Goal: Find specific page/section: Find specific page/section

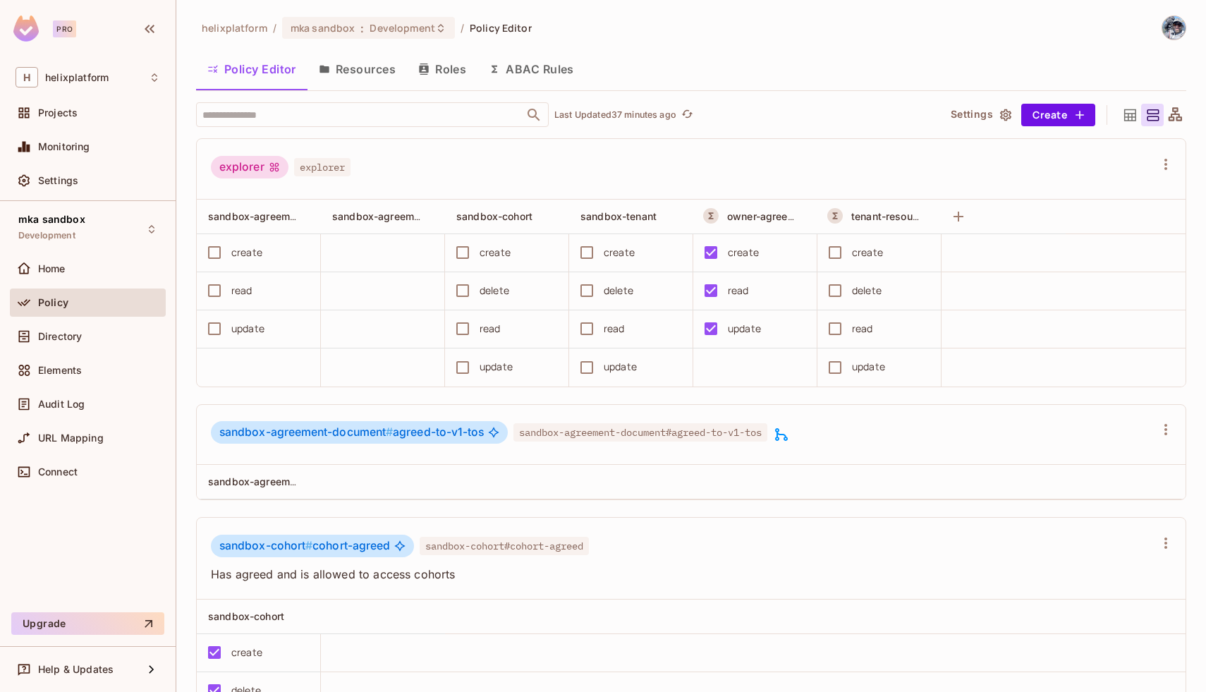
scroll to position [395, 0]
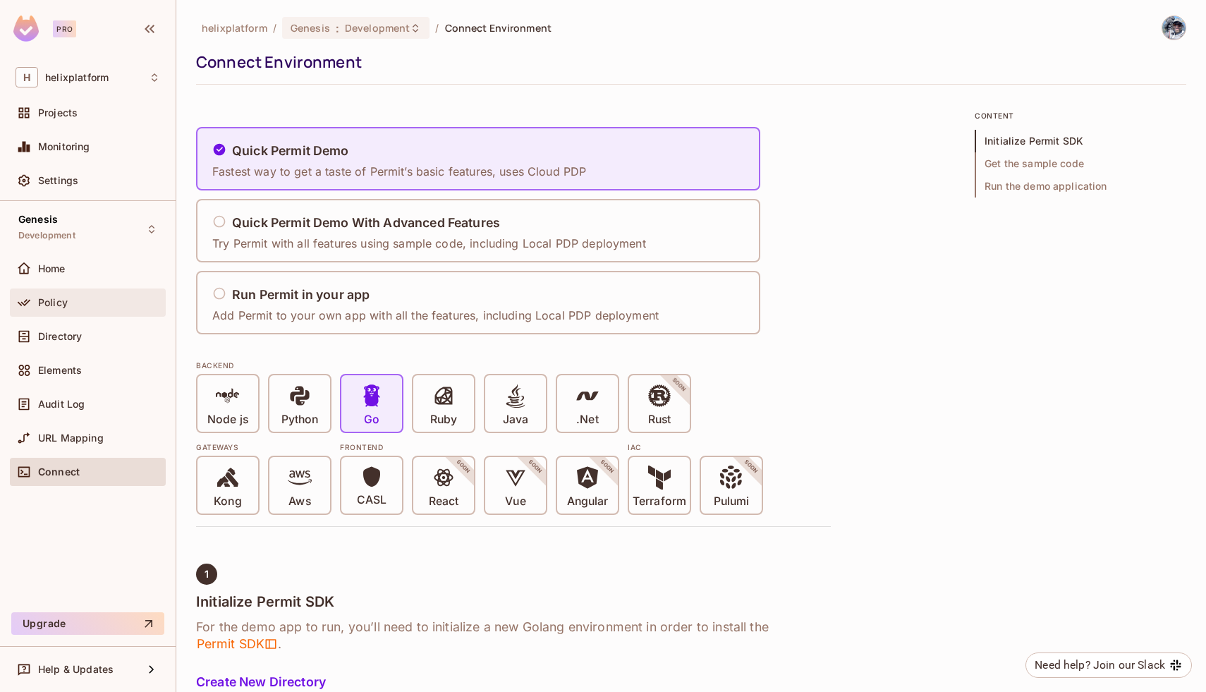
click at [44, 298] on span "Policy" at bounding box center [53, 302] width 30 height 11
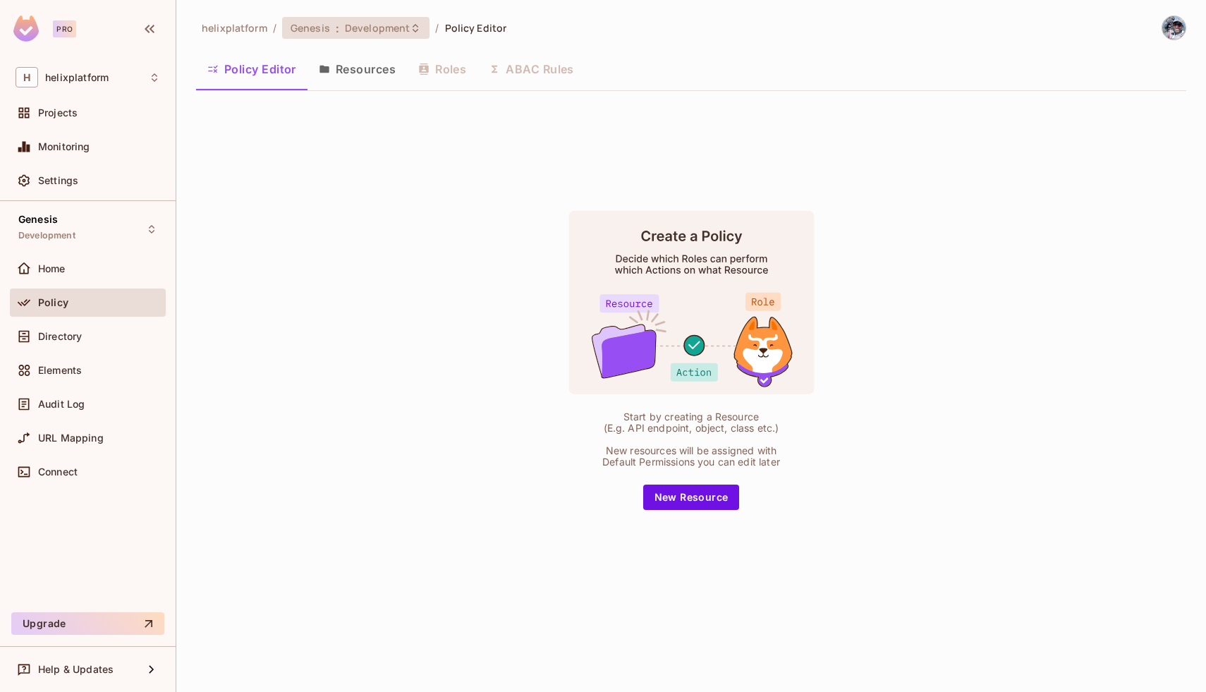
click at [341, 18] on div "Genesis : Development" at bounding box center [356, 28] width 148 height 22
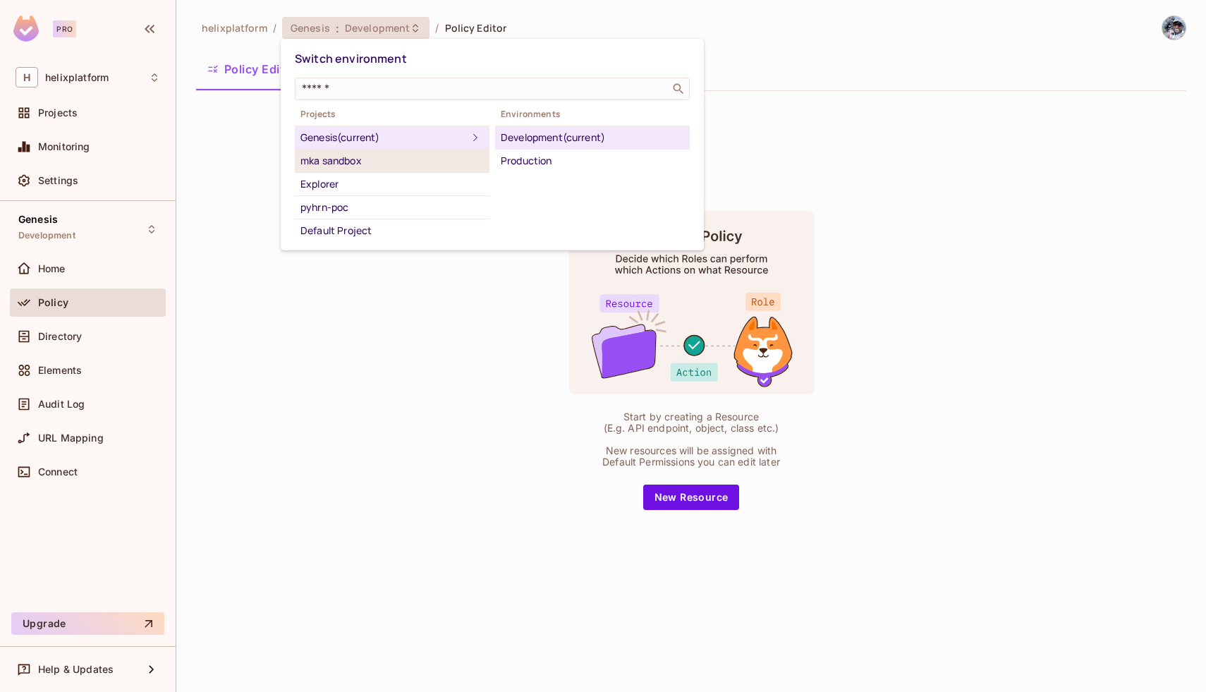
click at [384, 168] on div "mka sandbox" at bounding box center [391, 160] width 183 height 17
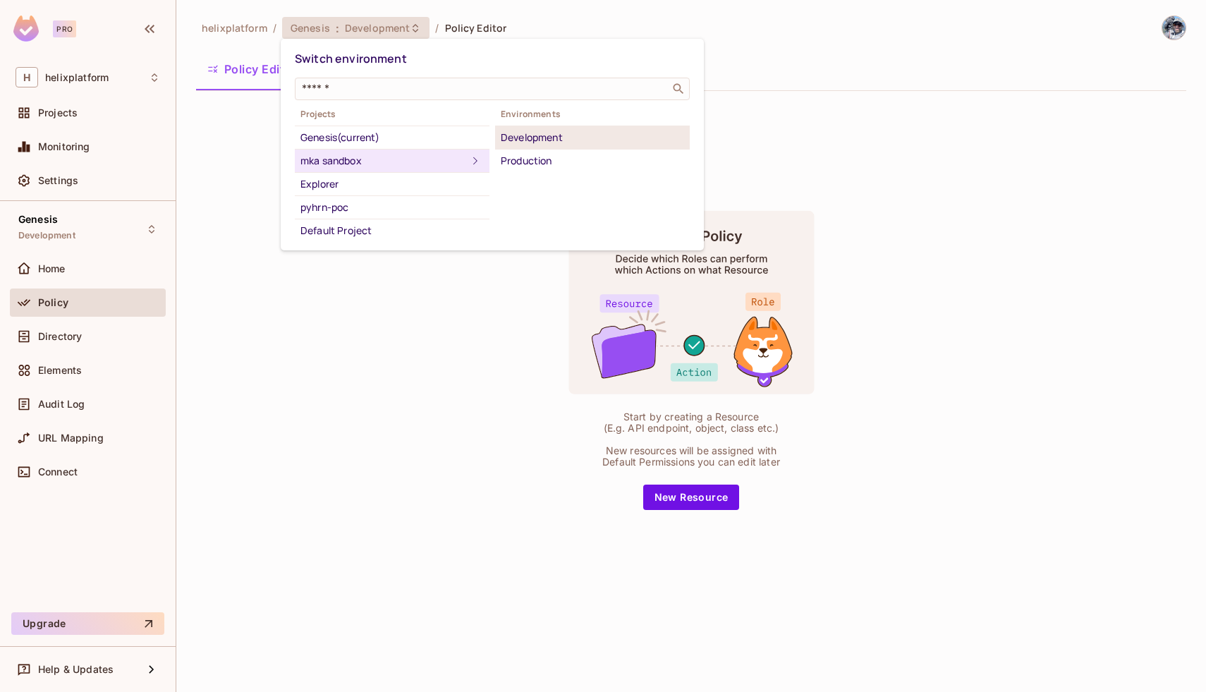
click at [518, 145] on div "Development" at bounding box center [592, 137] width 183 height 17
